Goal: Use online tool/utility: Utilize a website feature to perform a specific function

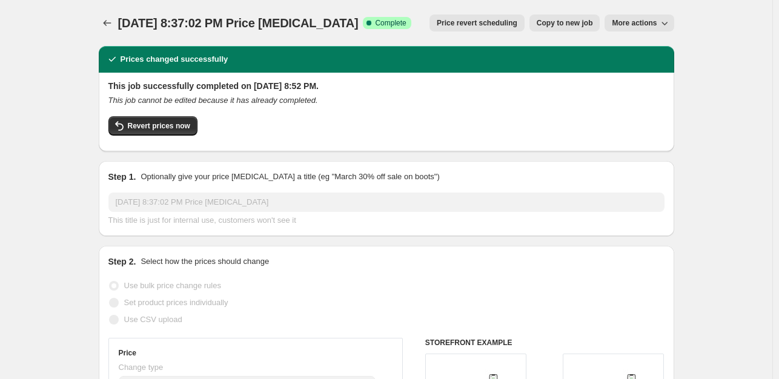
select select "percentage"
